Goal: Use online tool/utility: Utilize a website feature to perform a specific function

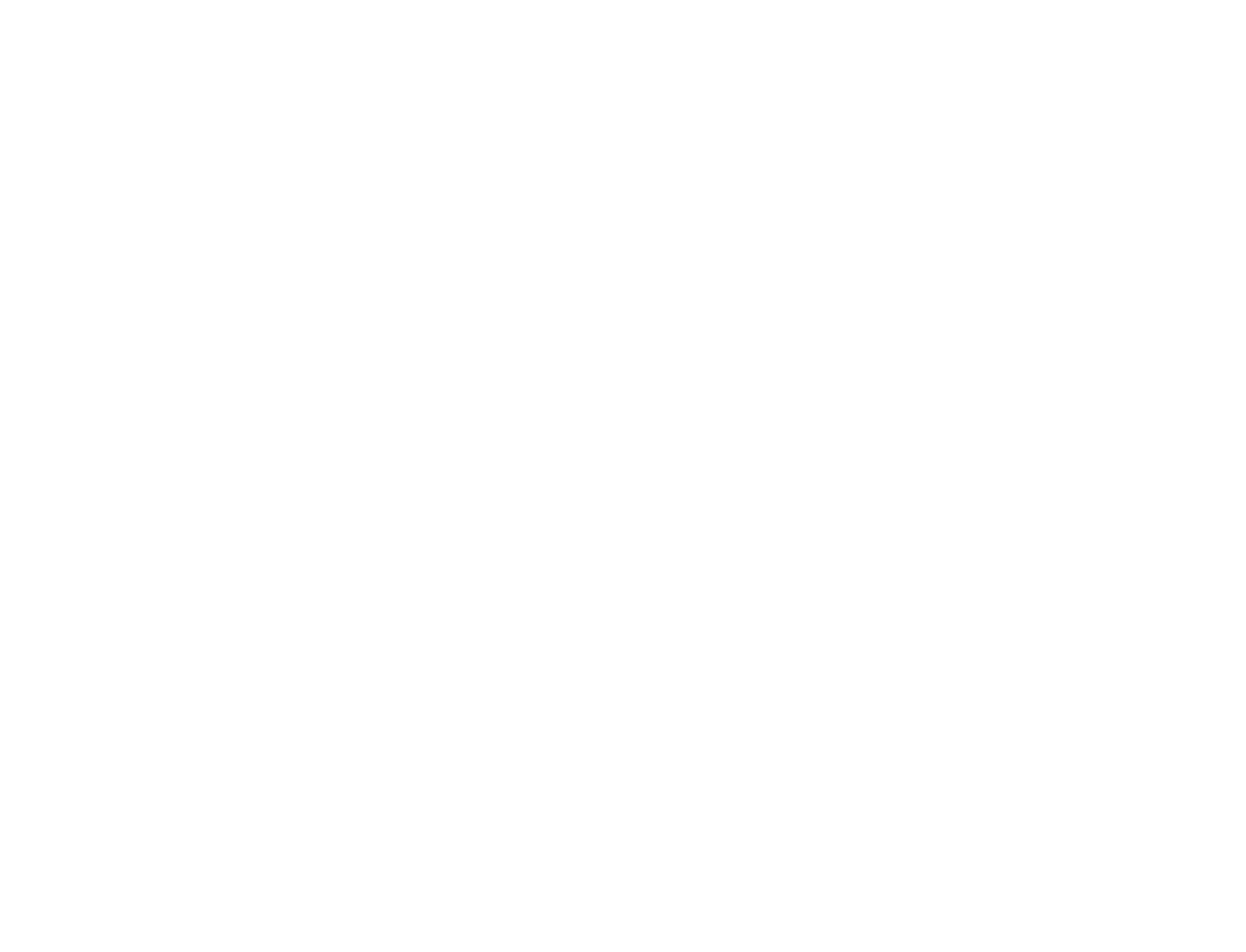
click at [433, 0] on html at bounding box center [623, 0] width 1246 height 0
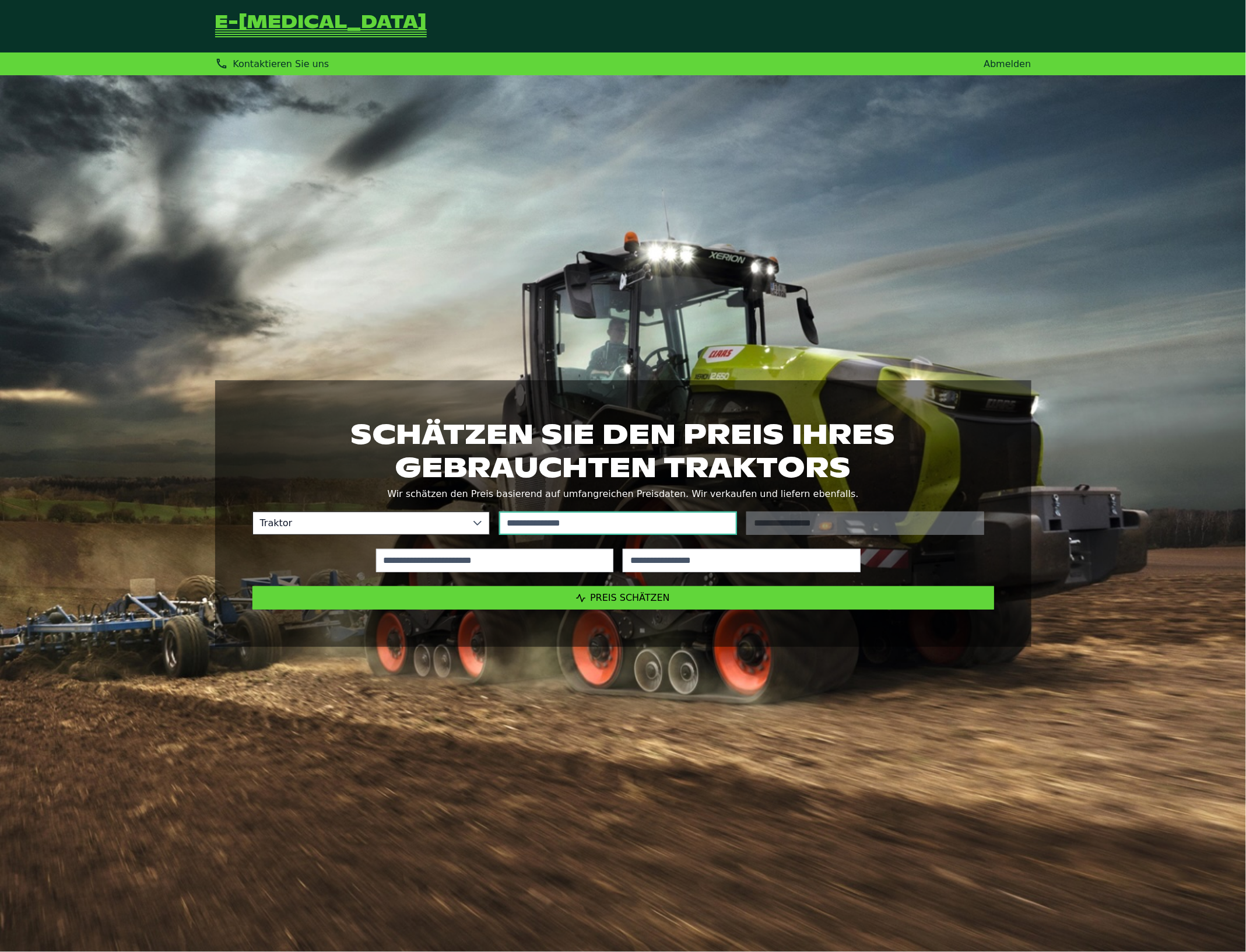
click at [558, 525] on input "text" at bounding box center [618, 523] width 238 height 23
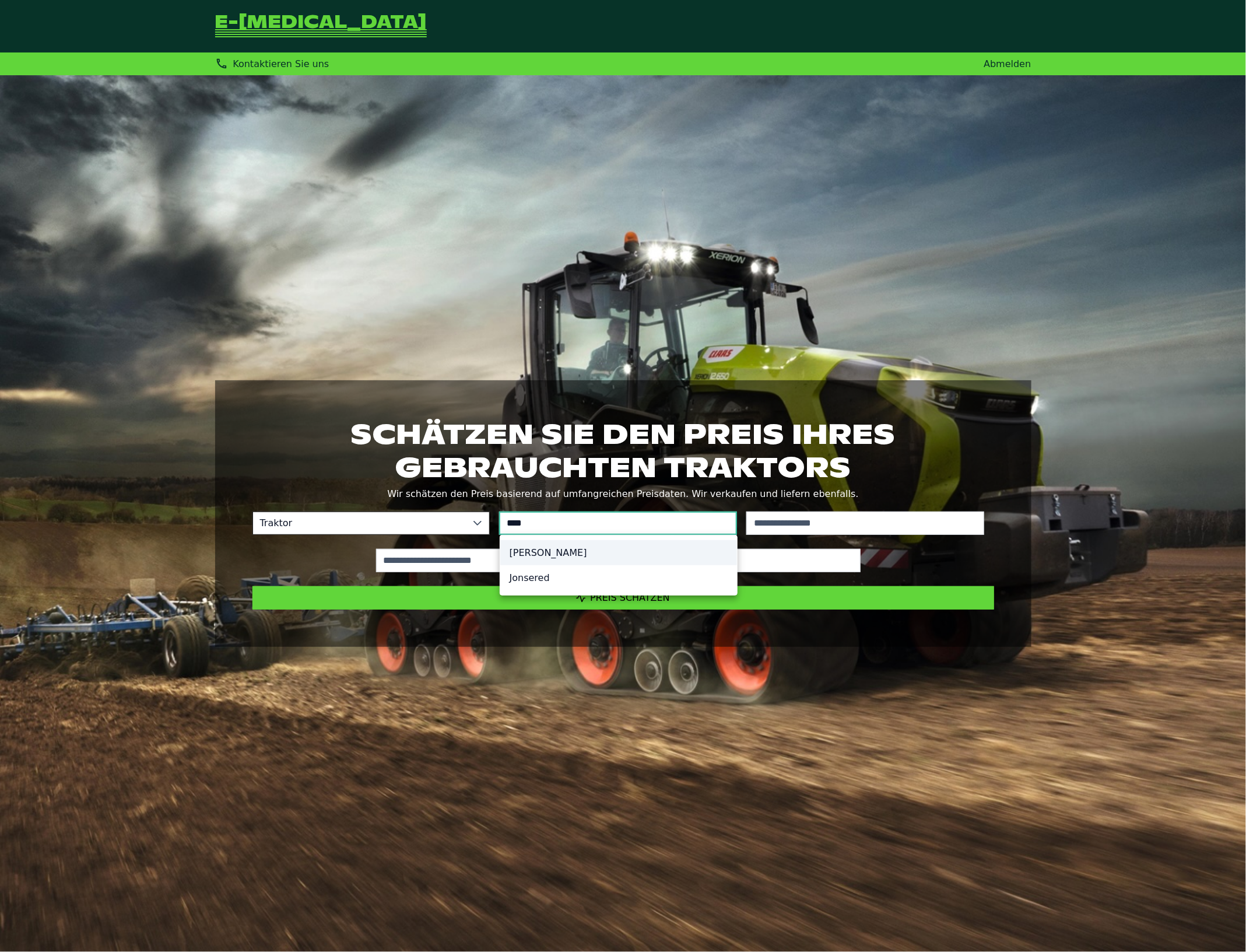
type input "****"
click at [557, 551] on li "John Deere" at bounding box center [618, 552] width 237 height 25
type input "**********"
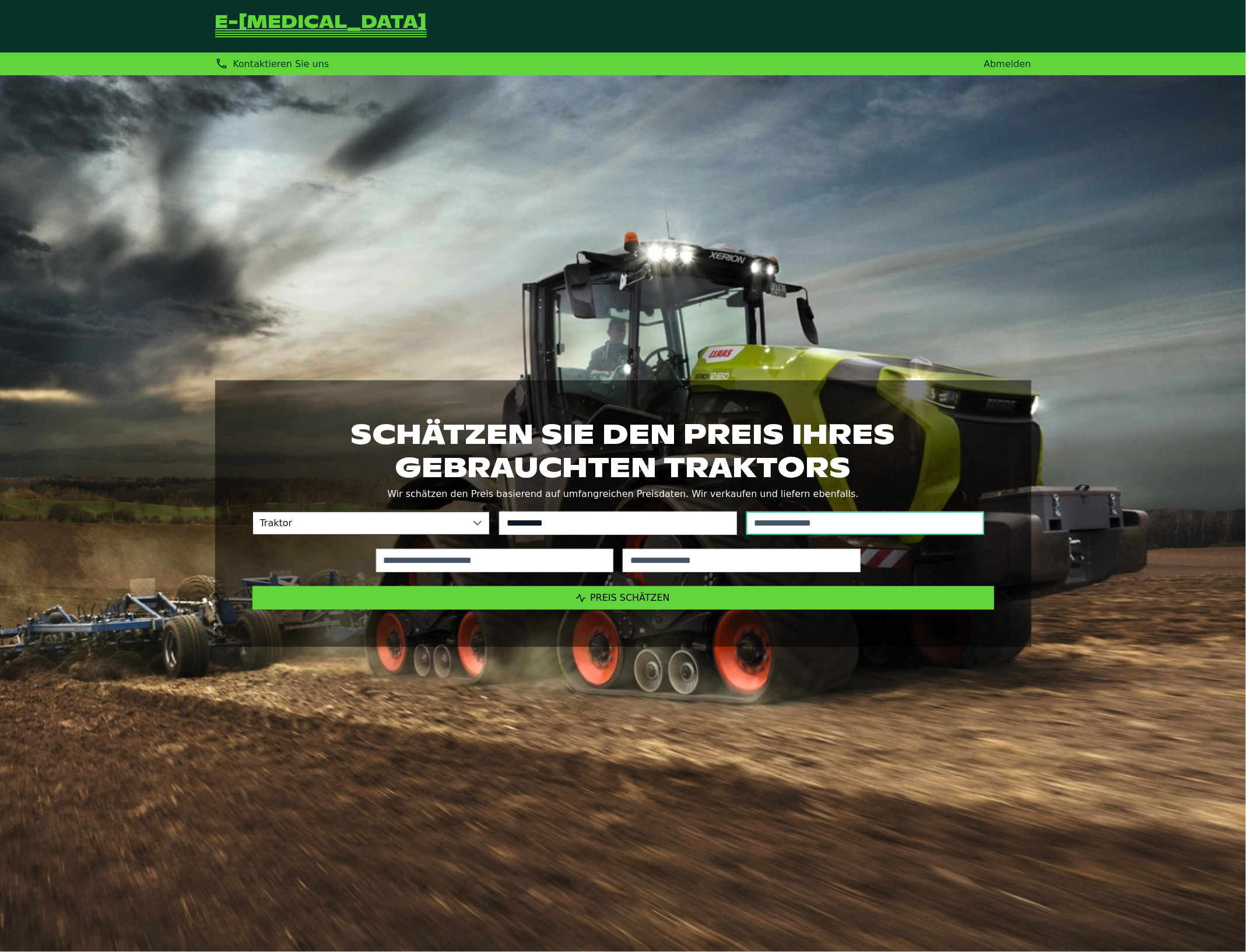
click at [815, 523] on input "text" at bounding box center [866, 523] width 238 height 23
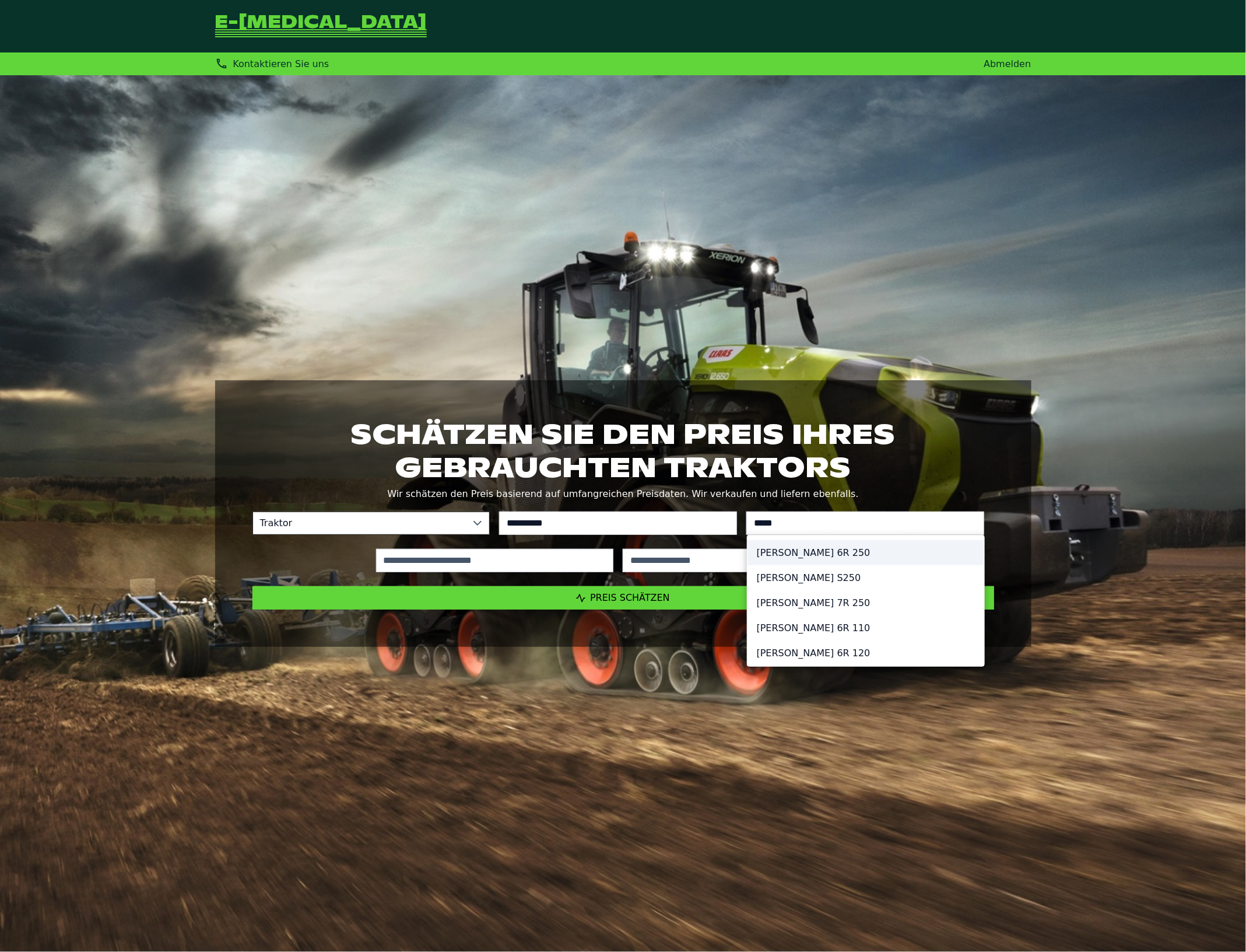
click at [840, 550] on li "John Deere 6R 250" at bounding box center [866, 552] width 237 height 25
type input "******"
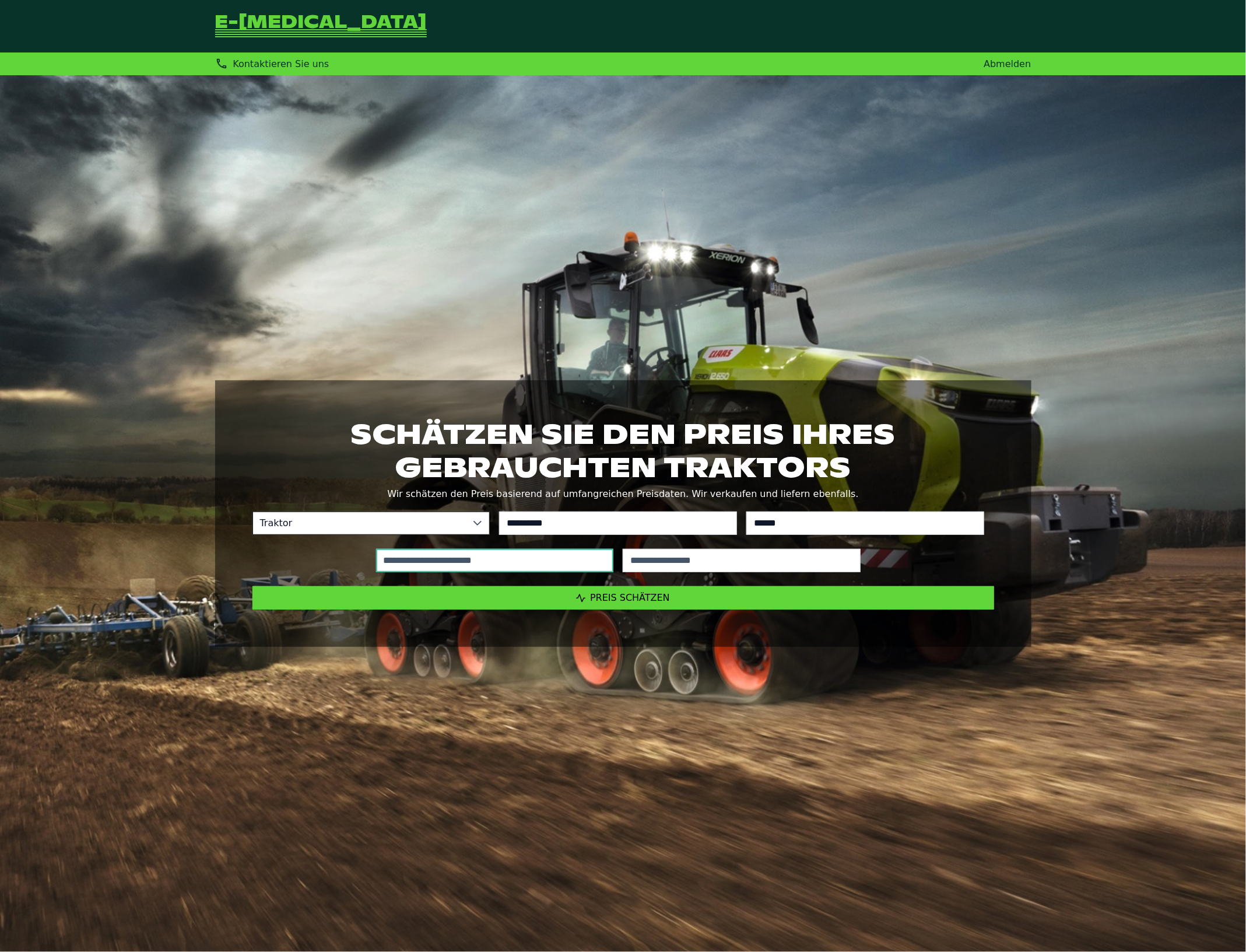
click at [459, 557] on input "text" at bounding box center [495, 560] width 238 height 23
type input "*****"
click at [788, 573] on div at bounding box center [741, 560] width 247 height 32
click at [784, 558] on input "text" at bounding box center [741, 560] width 238 height 23
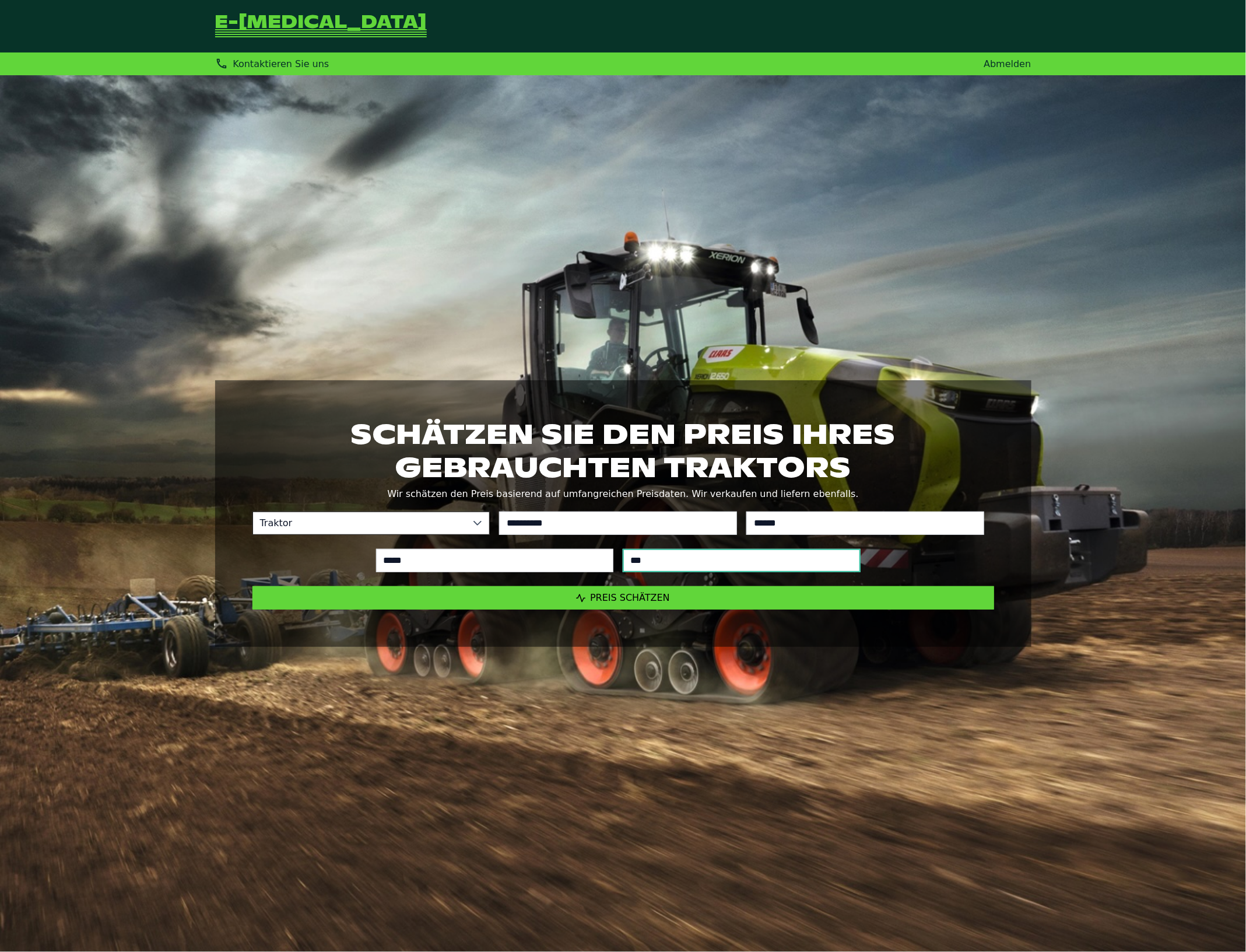
type input "****"
click at [756, 615] on div "**********" at bounding box center [623, 514] width 817 height 266
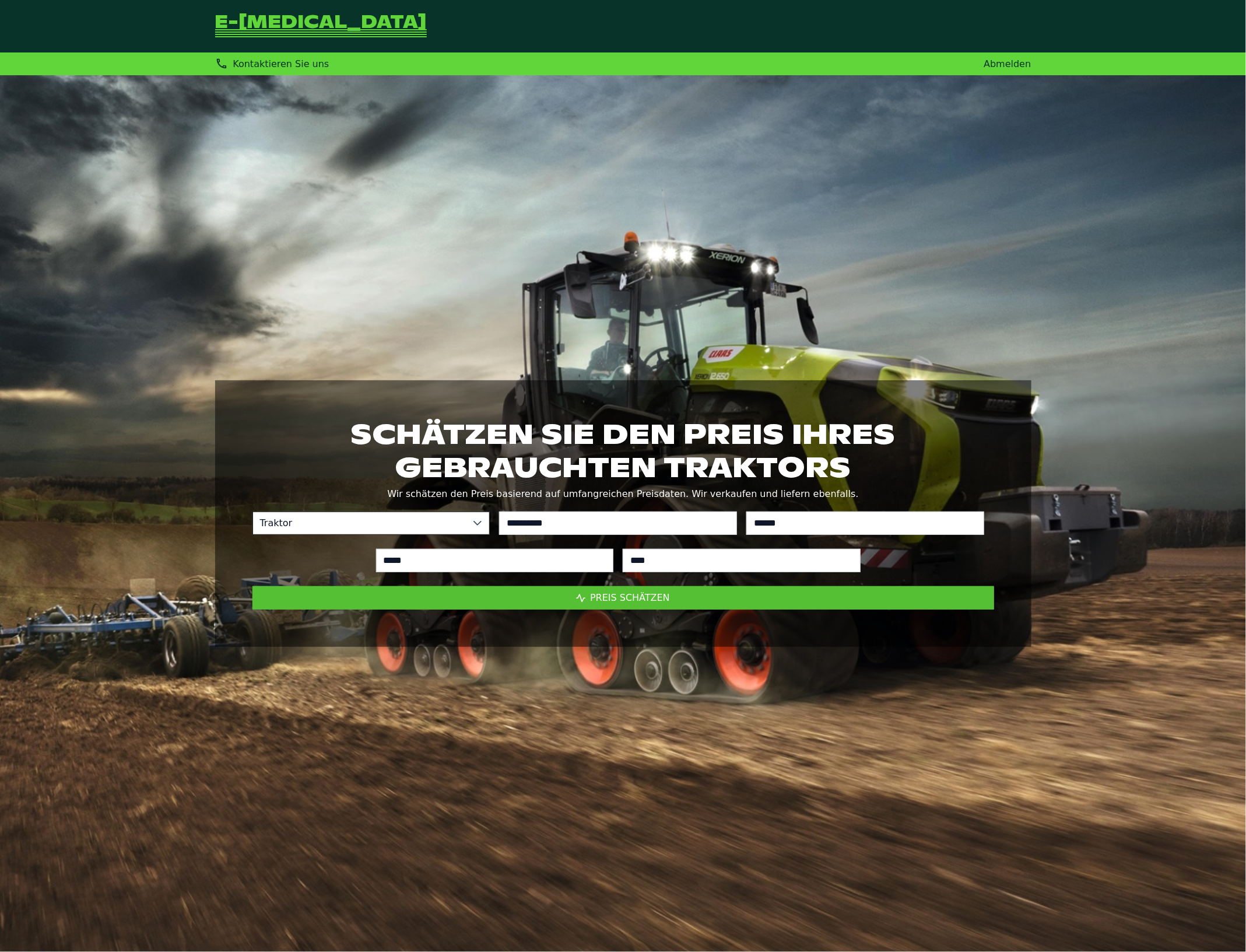
click at [756, 604] on button "Preis schätzen" at bounding box center [623, 597] width 741 height 23
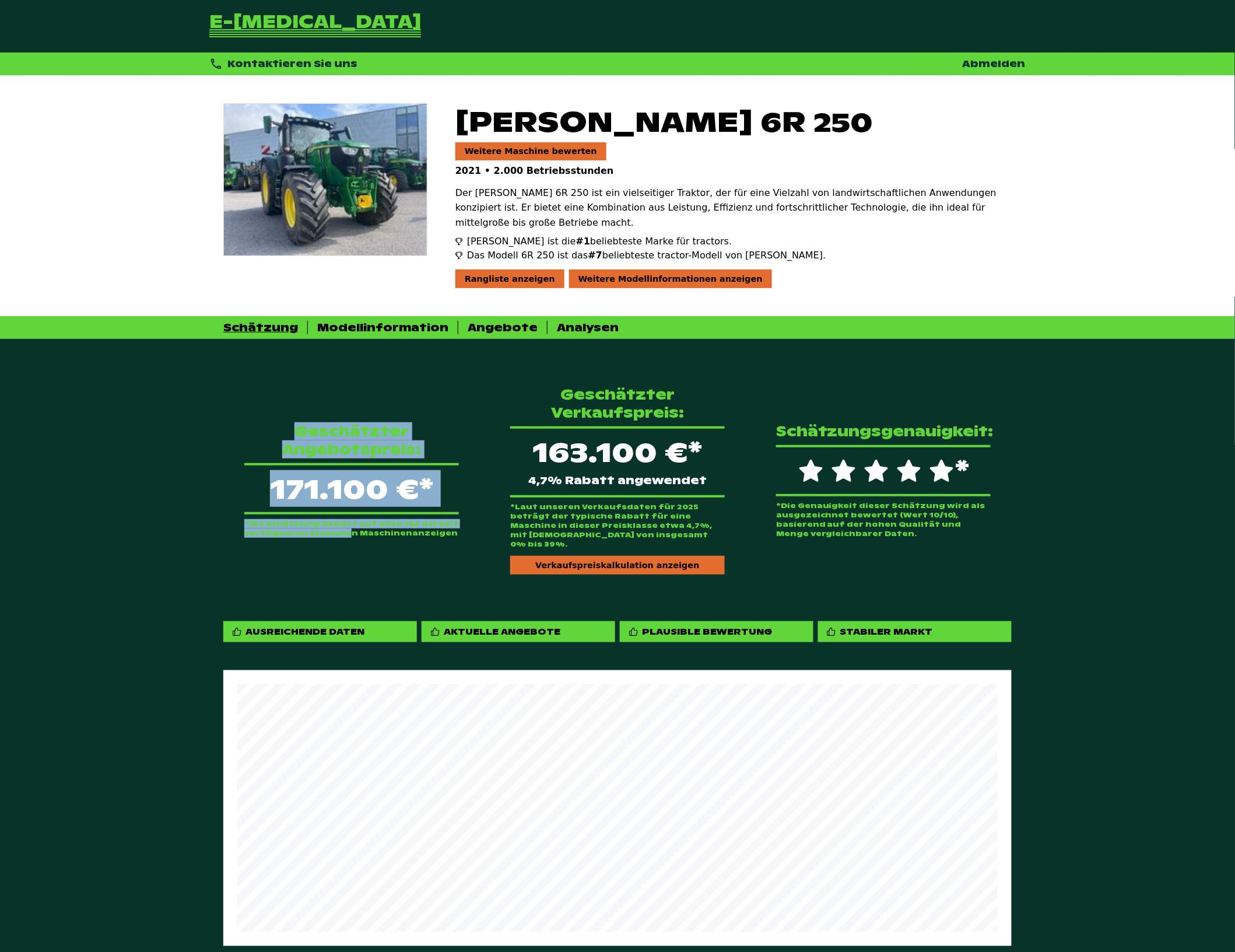
drag, startPoint x: 290, startPoint y: 394, endPoint x: 342, endPoint y: 496, distance: 114.5
click at [342, 496] on div "Geschätzter Angebotspreis: 171.100 €* *Die Schätzung basiert auf allen 134 derz…" at bounding box center [351, 480] width 252 height 153
drag, startPoint x: 342, startPoint y: 496, endPoint x: 275, endPoint y: 386, distance: 128.8
click at [275, 404] on div "Geschätzter Angebotspreis: 171.100 €* *Die Schätzung basiert auf allen 134 derz…" at bounding box center [351, 480] width 252 height 153
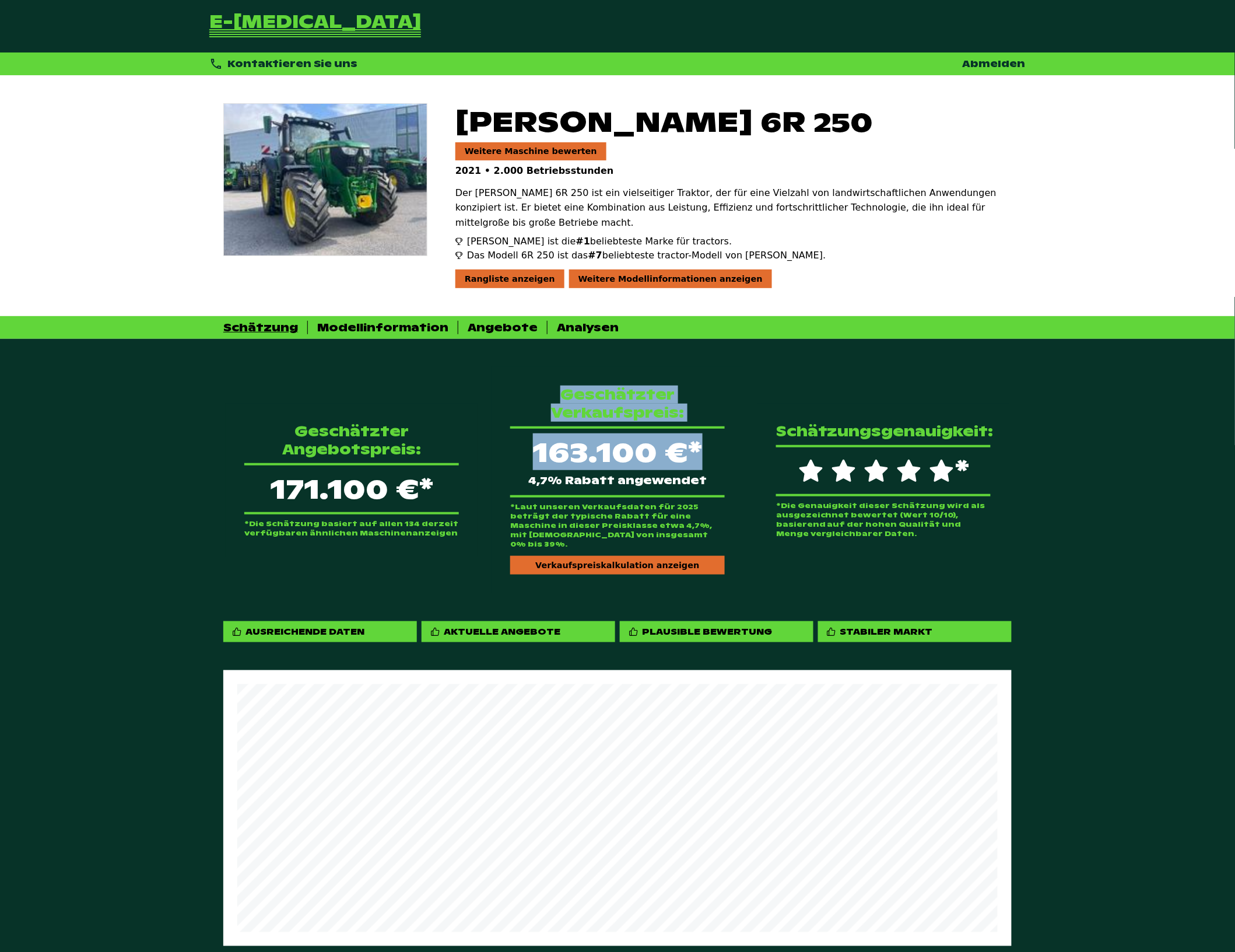
drag, startPoint x: 563, startPoint y: 359, endPoint x: 709, endPoint y: 424, distance: 159.8
click at [709, 424] on div "Geschätzter Verkaufspreis: 163.100 €* 4,7% Rabatt angewendet *Laut unseren Verk…" at bounding box center [618, 480] width 252 height 226
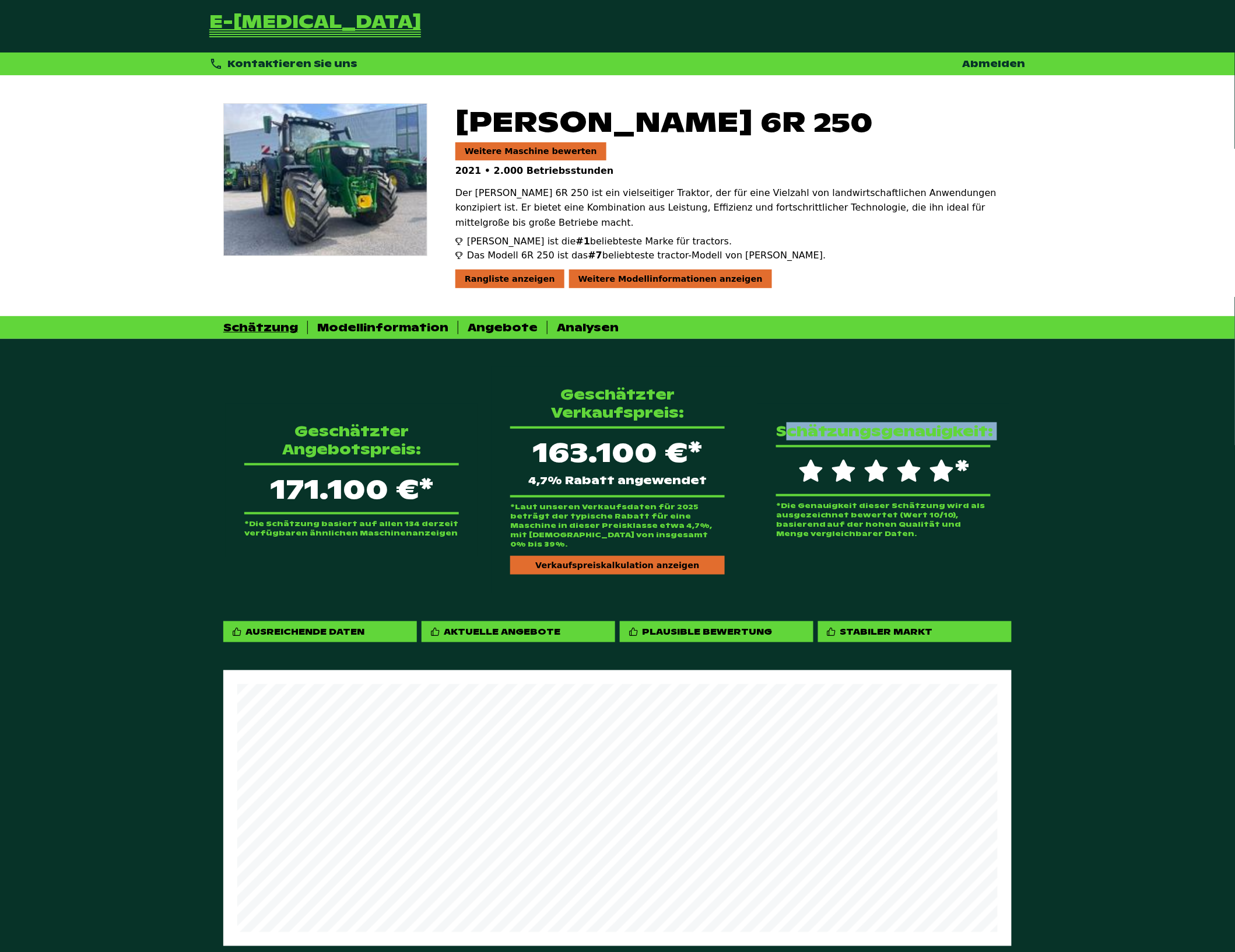
drag, startPoint x: 709, startPoint y: 424, endPoint x: 981, endPoint y: 439, distance: 272.4
click at [981, 439] on div "Schätzungsgenauigkeit: * *Die Genauigkeit dieser Schätzung wird als ausgezeichn…" at bounding box center [883, 481] width 252 height 153
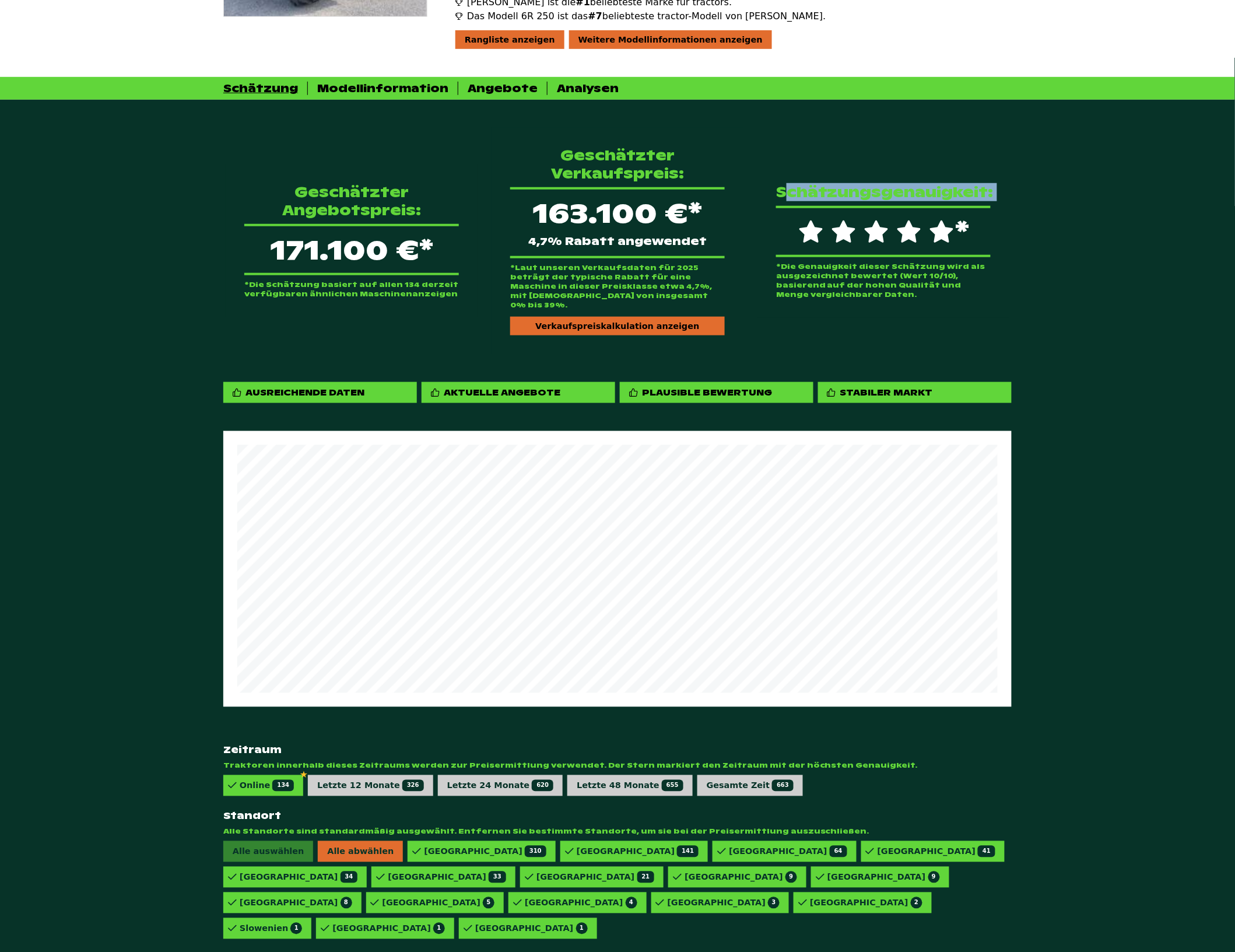
scroll to position [257, 0]
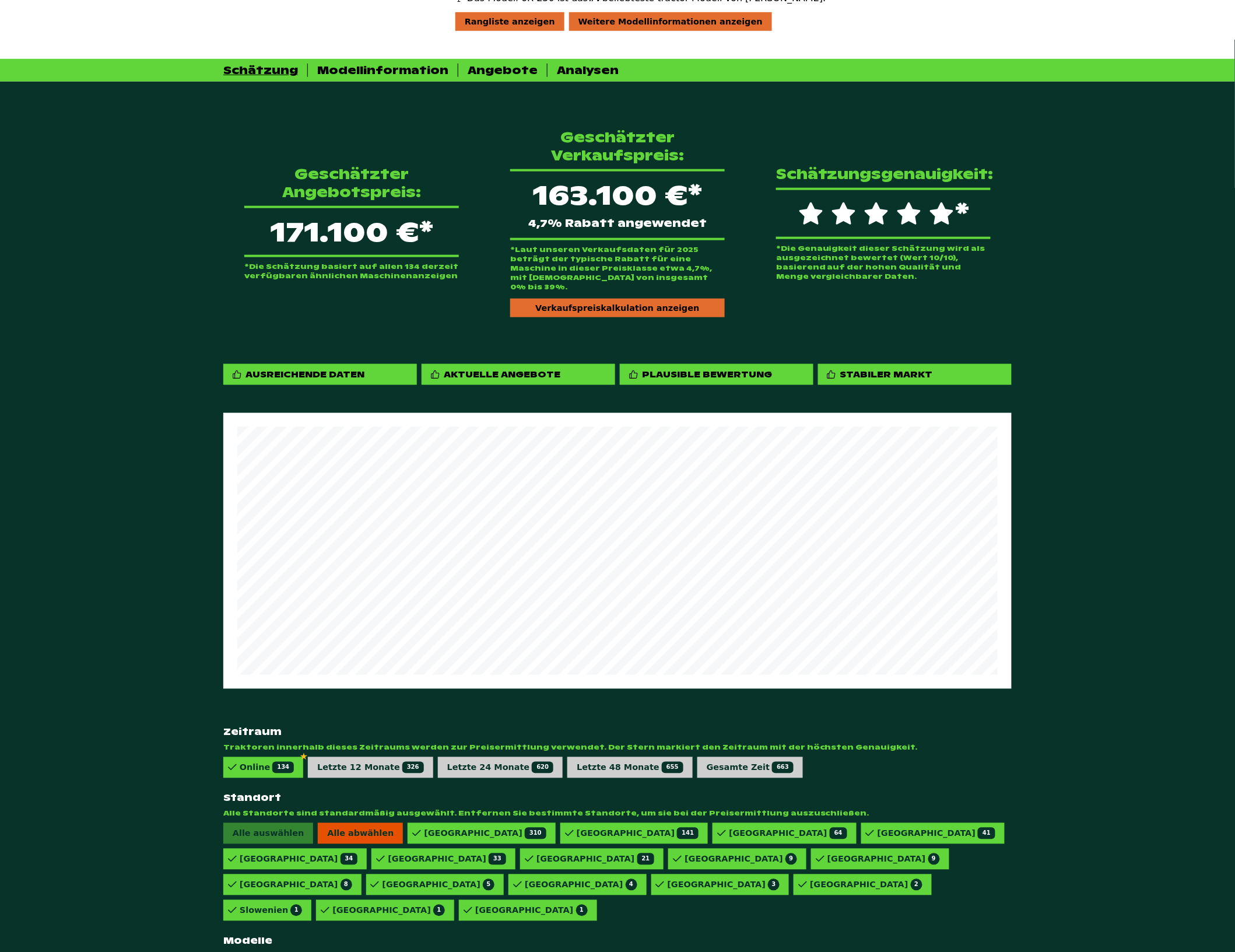
click at [368, 823] on span "Alle abwählen" at bounding box center [360, 833] width 85 height 21
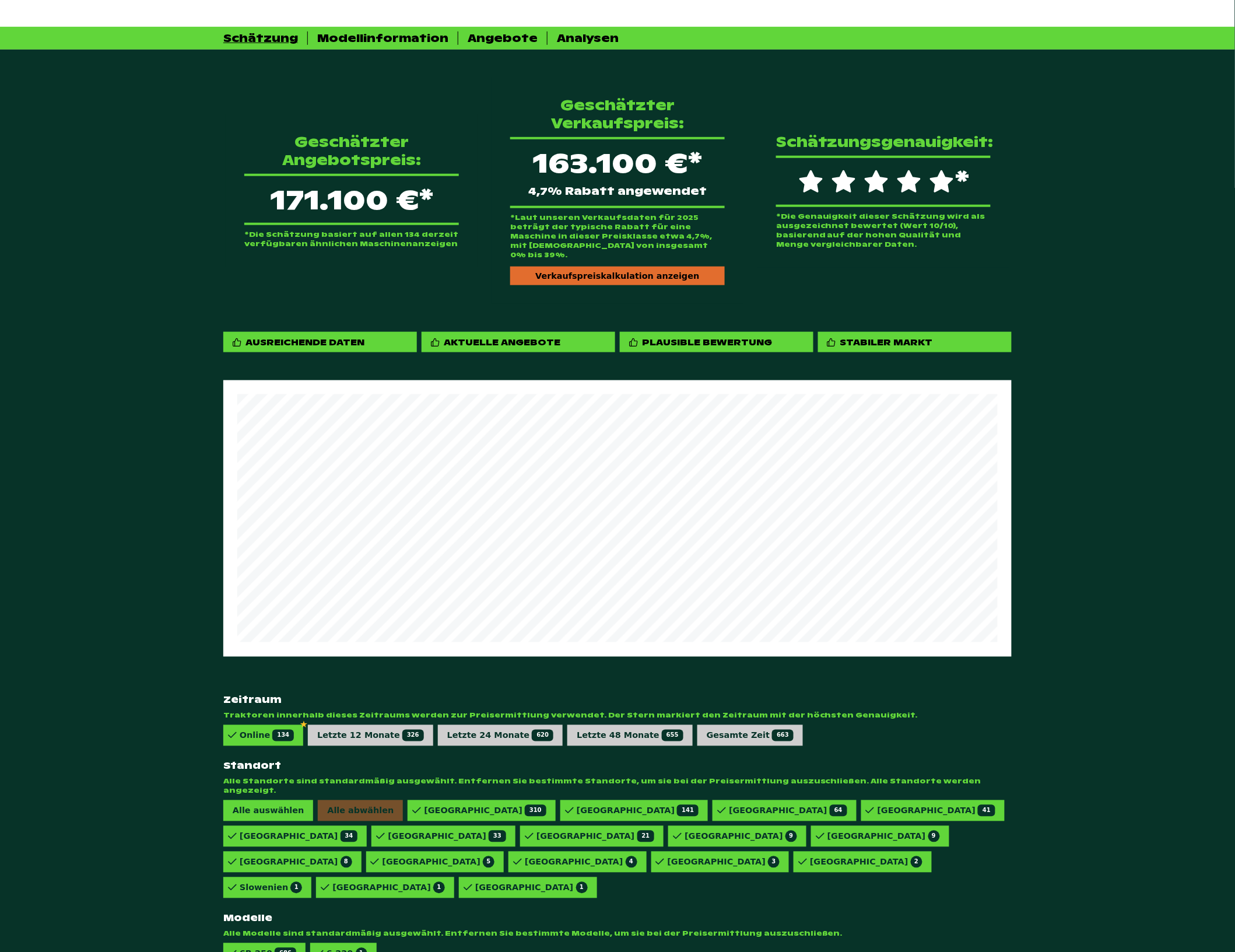
click at [427, 805] on div "Deutschland 310" at bounding box center [485, 811] width 122 height 12
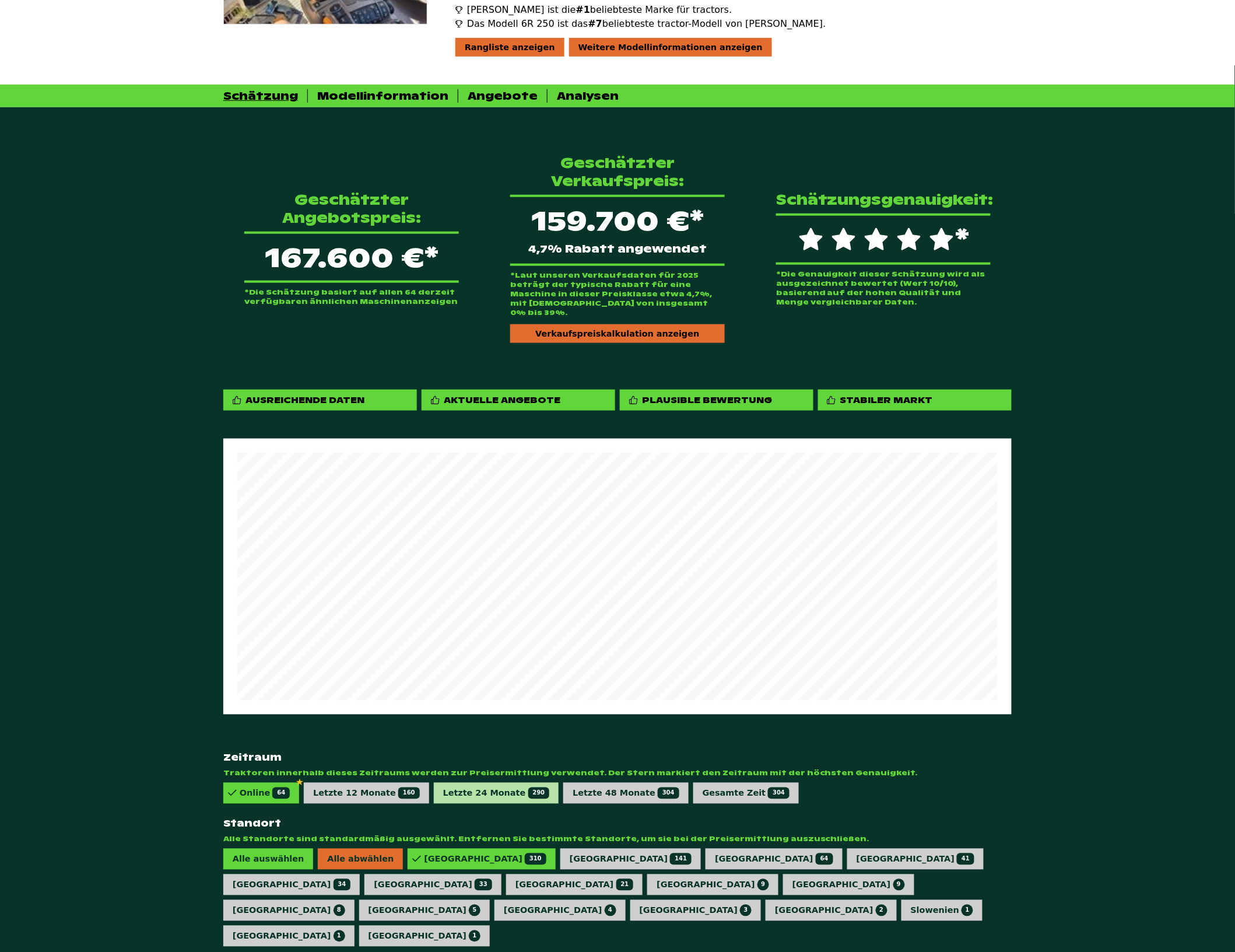
click at [463, 783] on div "Letzte 24 Monate 290" at bounding box center [496, 793] width 126 height 21
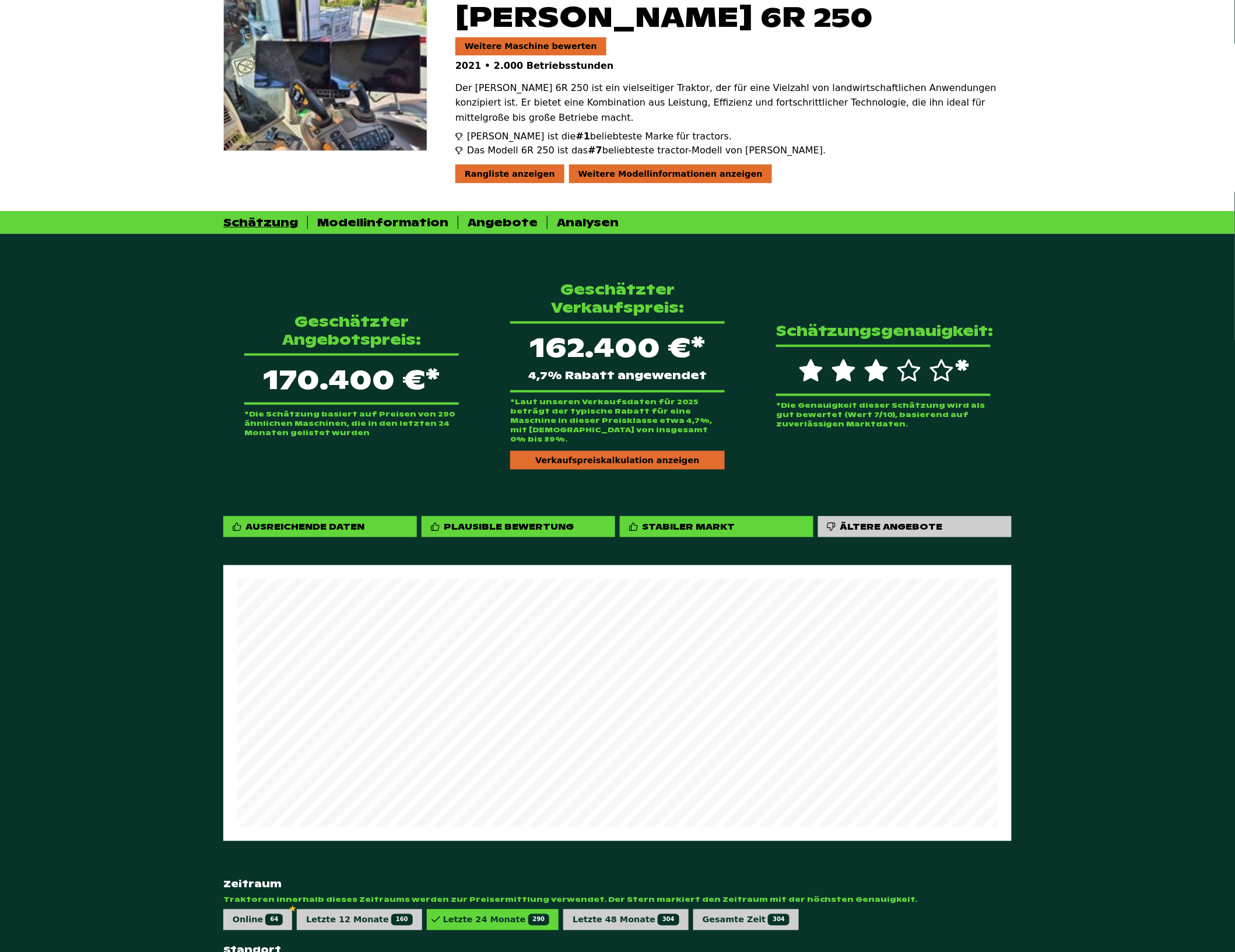
scroll to position [86, 0]
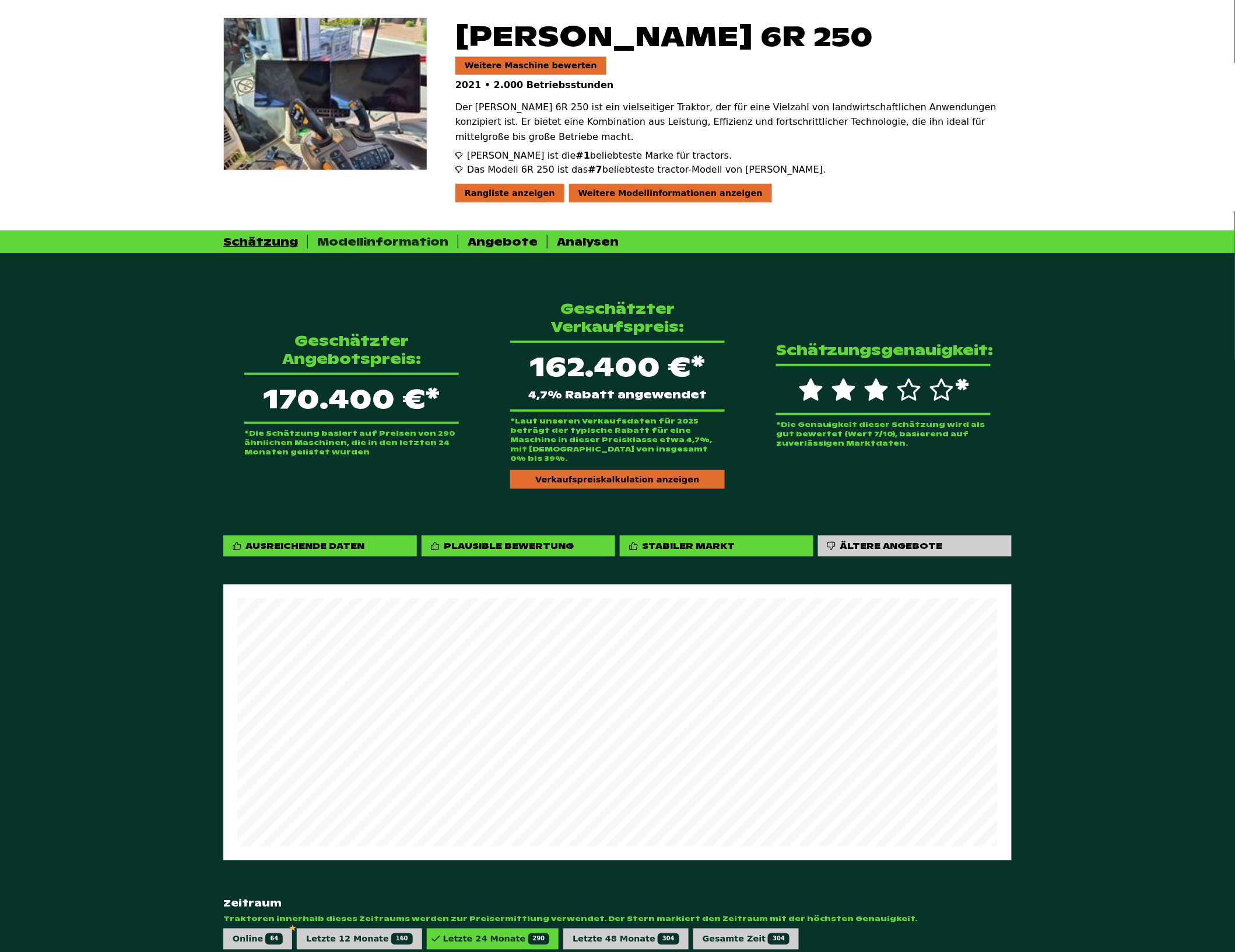
click at [394, 235] on div "Modellinformation" at bounding box center [383, 242] width 131 height 14
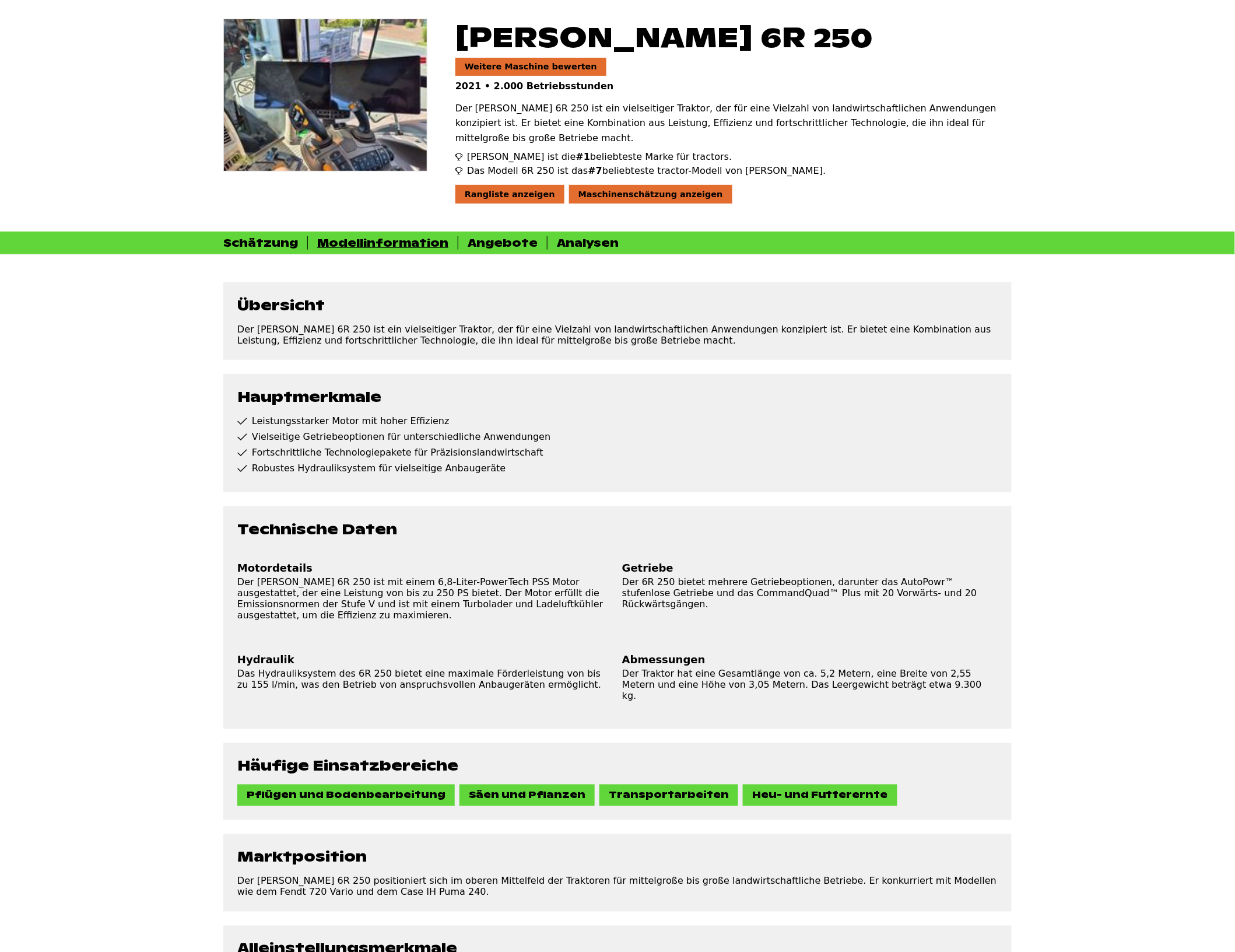
scroll to position [0, 0]
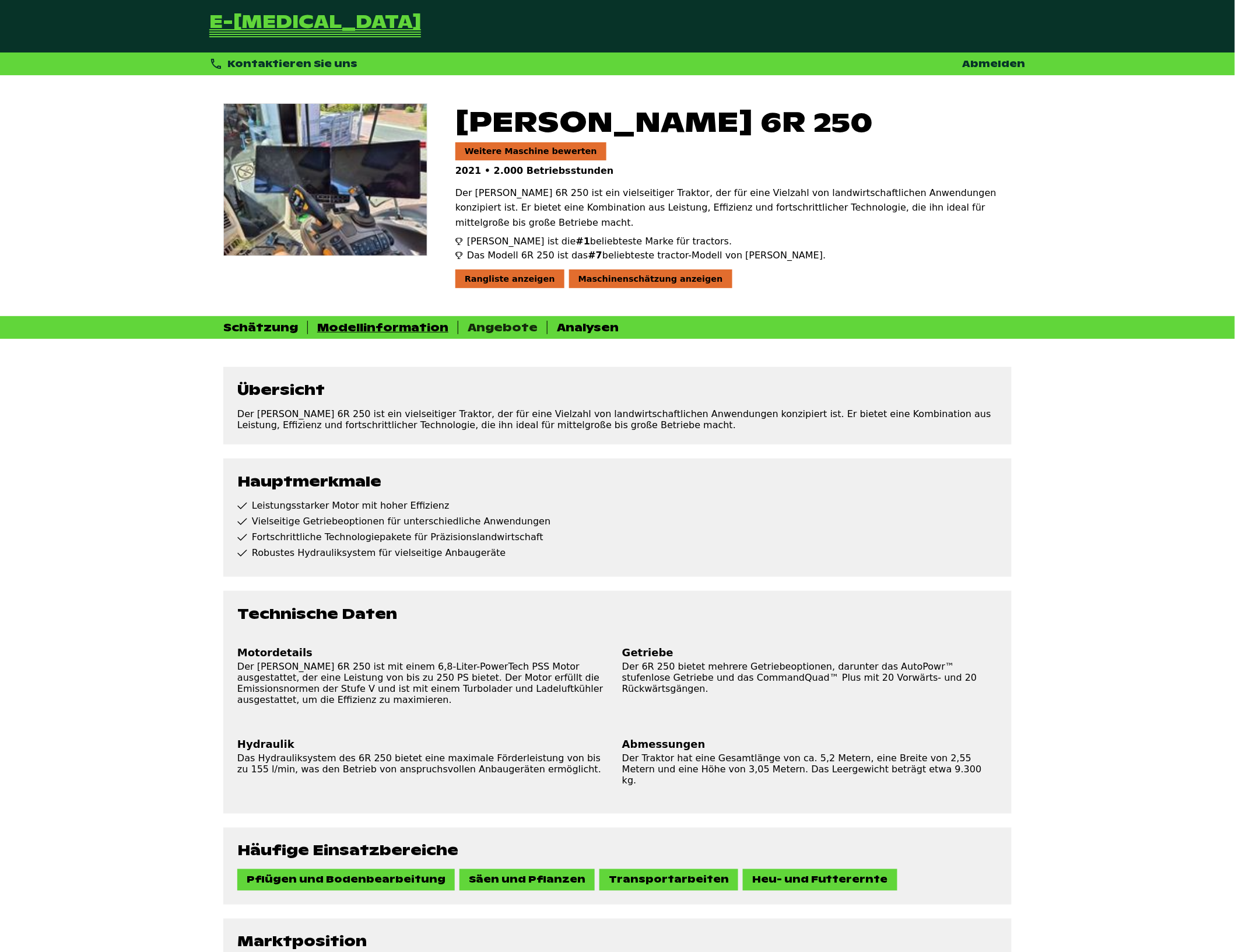
click at [509, 321] on div "Angebote" at bounding box center [502, 328] width 70 height 14
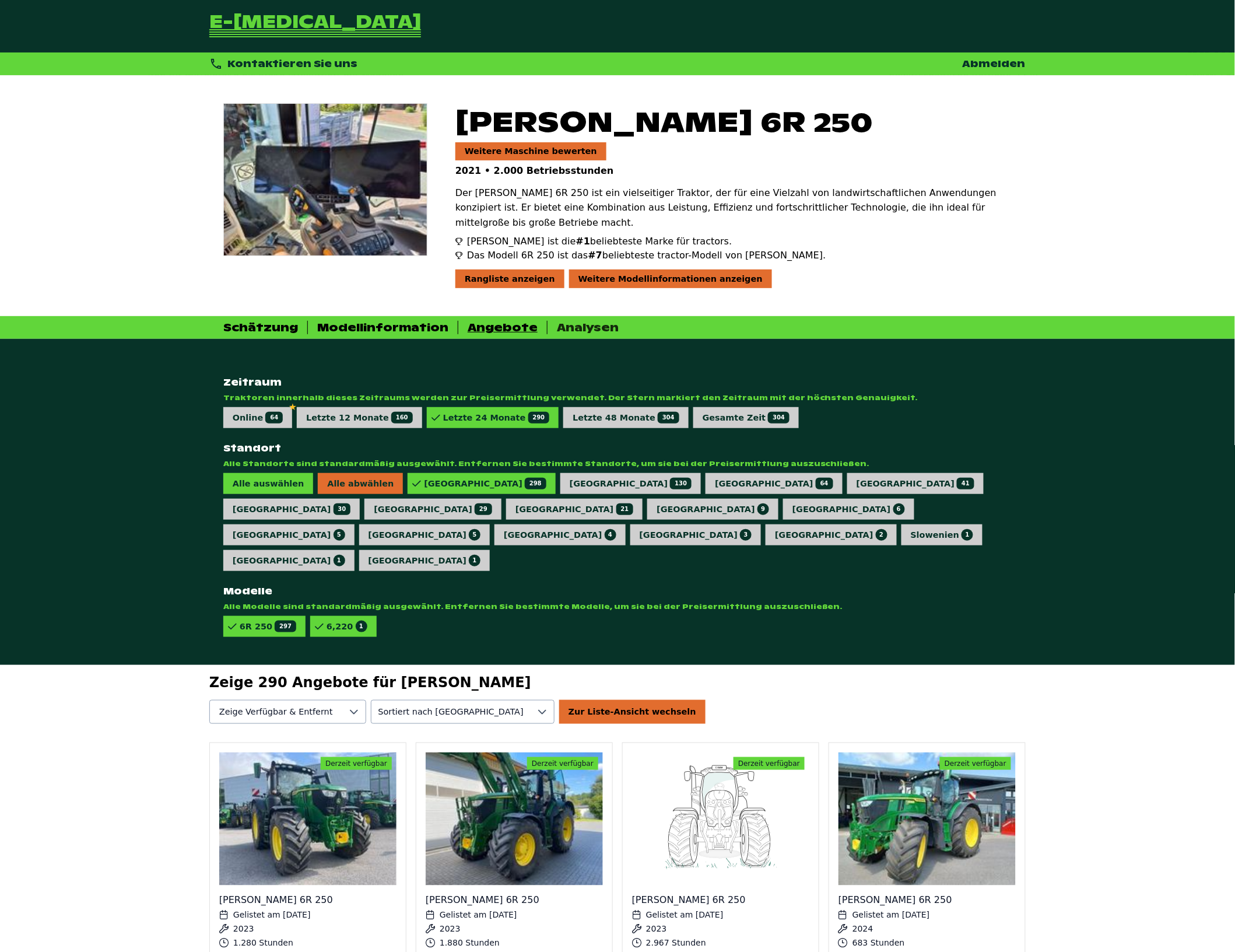
click at [563, 321] on div "Analysen" at bounding box center [588, 328] width 62 height 14
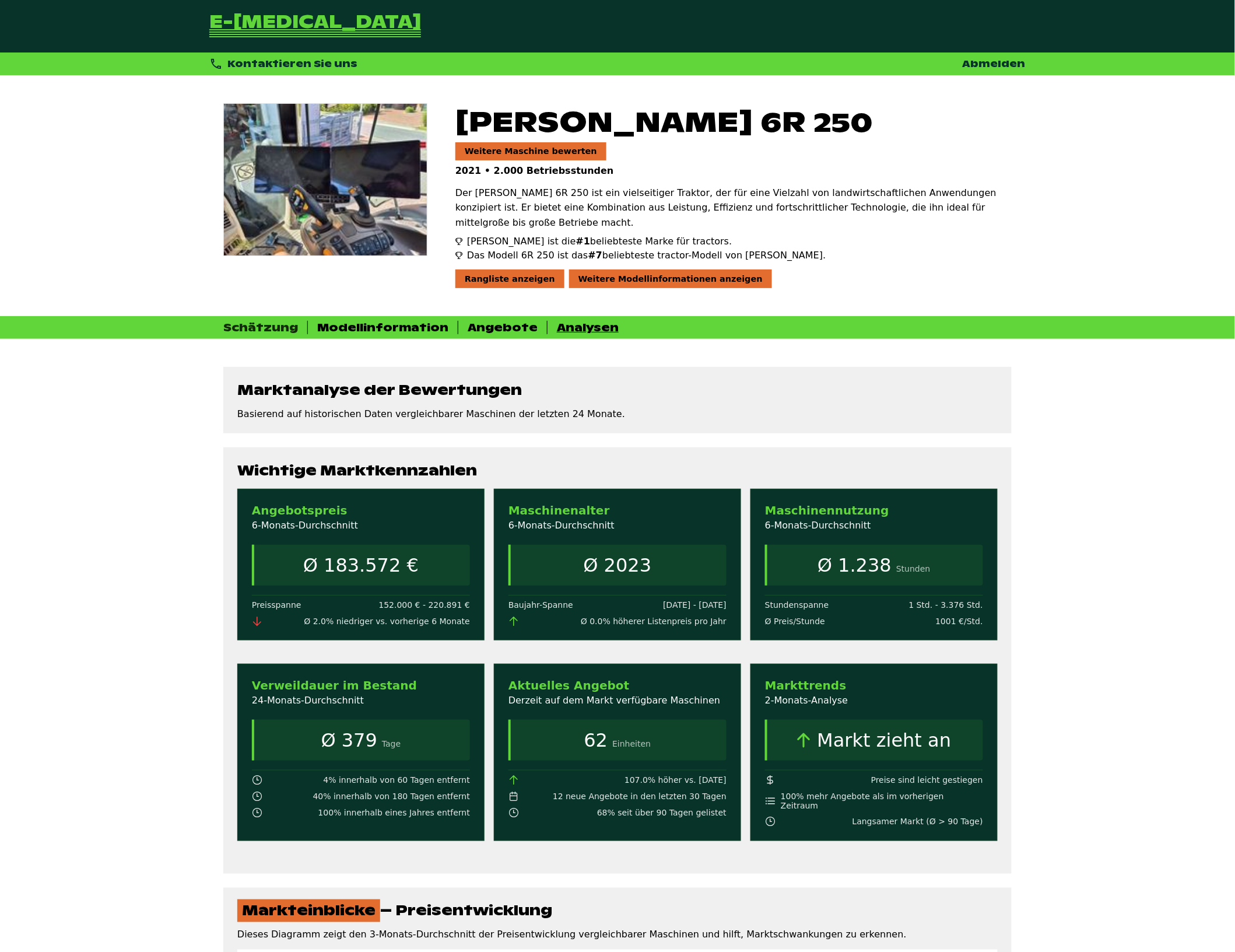
click at [275, 321] on div "Schätzung" at bounding box center [260, 328] width 74 height 14
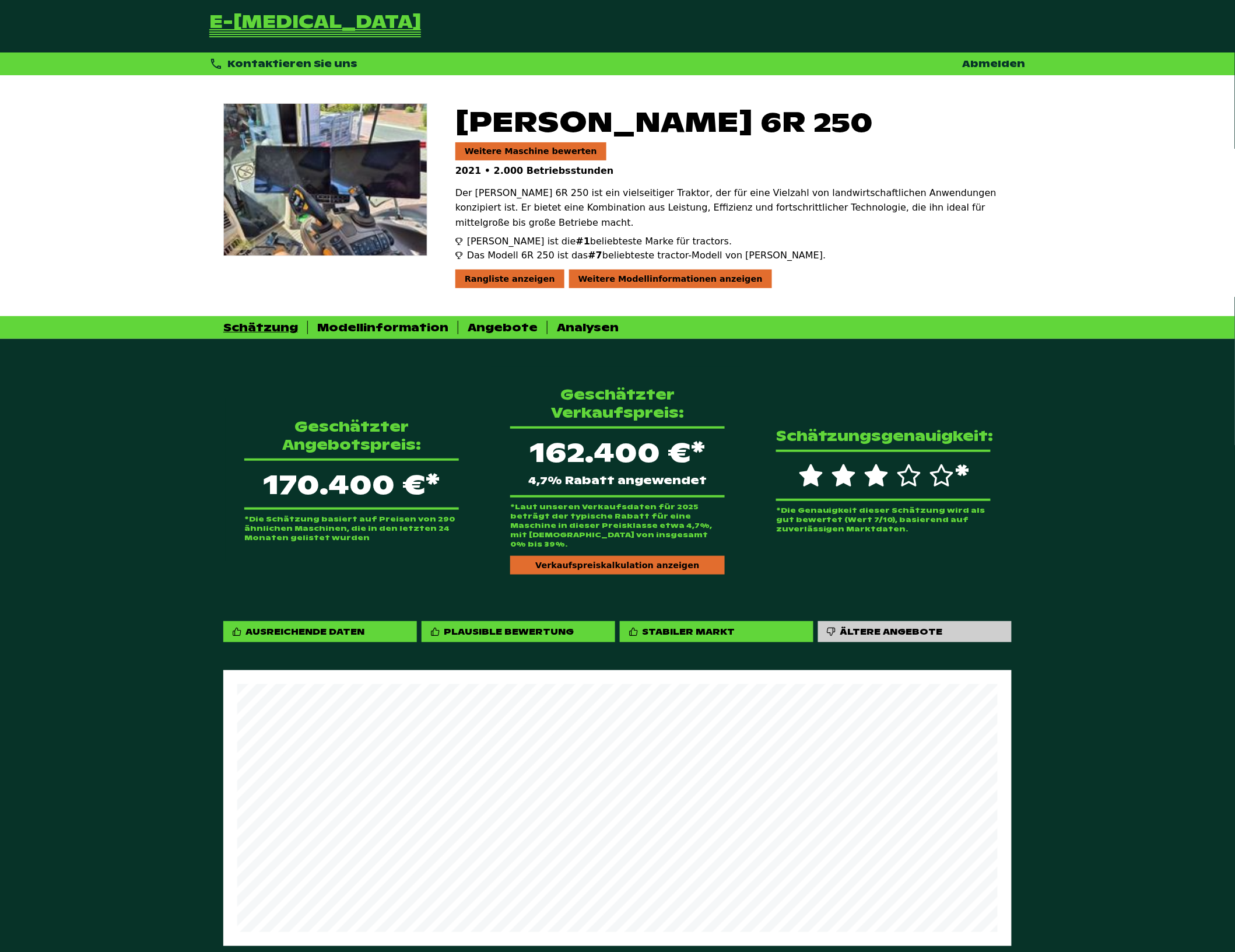
click at [754, 367] on div "Geschätzter Angebotspreis: 170.400 €* *Die Schätzung basiert auf Preisen von 29…" at bounding box center [618, 480] width 788 height 226
